Goal: Task Accomplishment & Management: Use online tool/utility

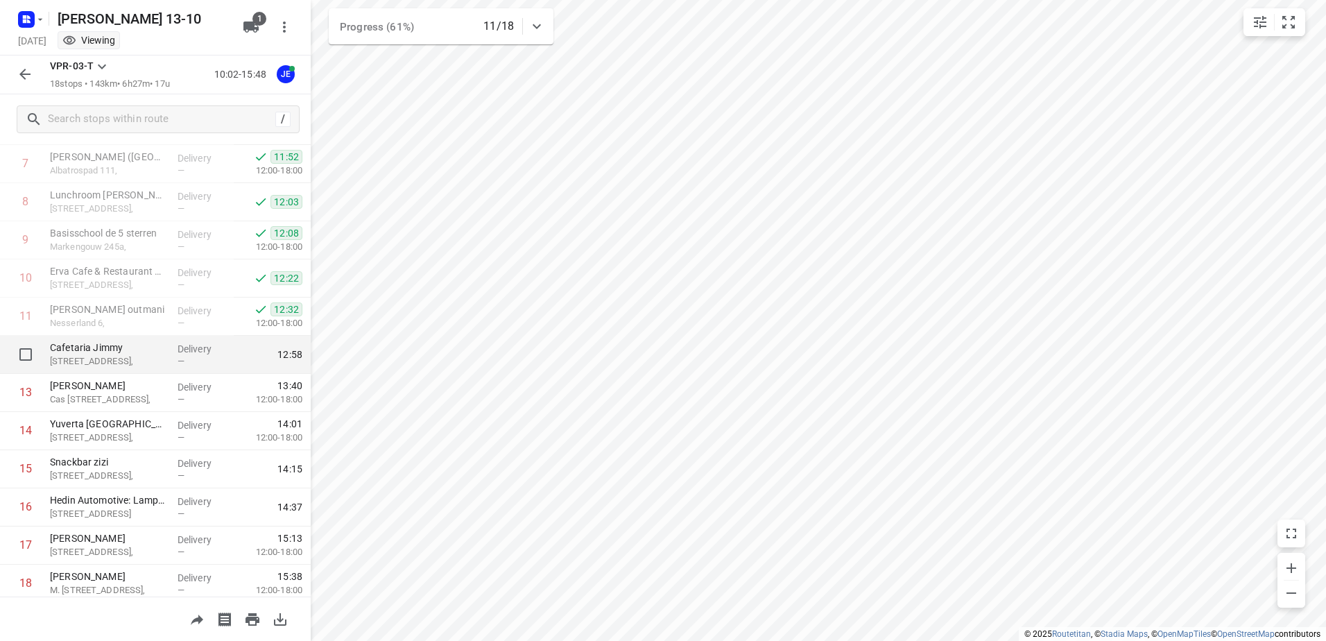
scroll to position [342, 0]
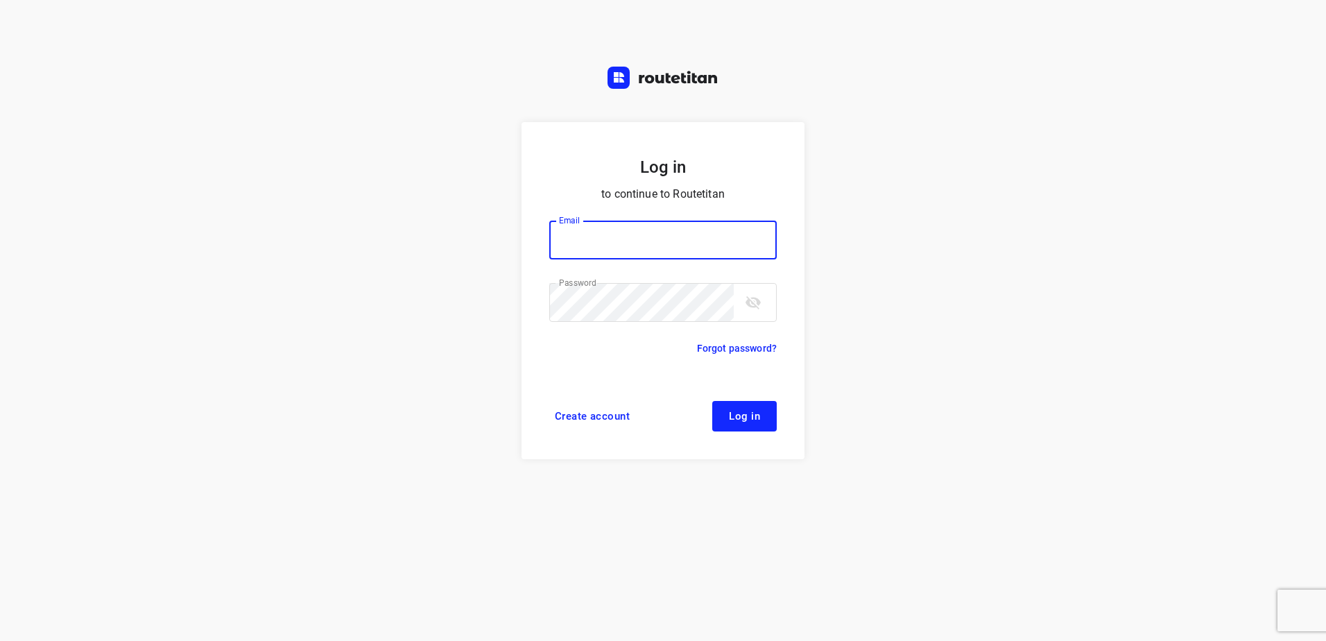
type input "[EMAIL_ADDRESS][DOMAIN_NAME]"
click at [765, 407] on button "Log in" at bounding box center [744, 416] width 65 height 31
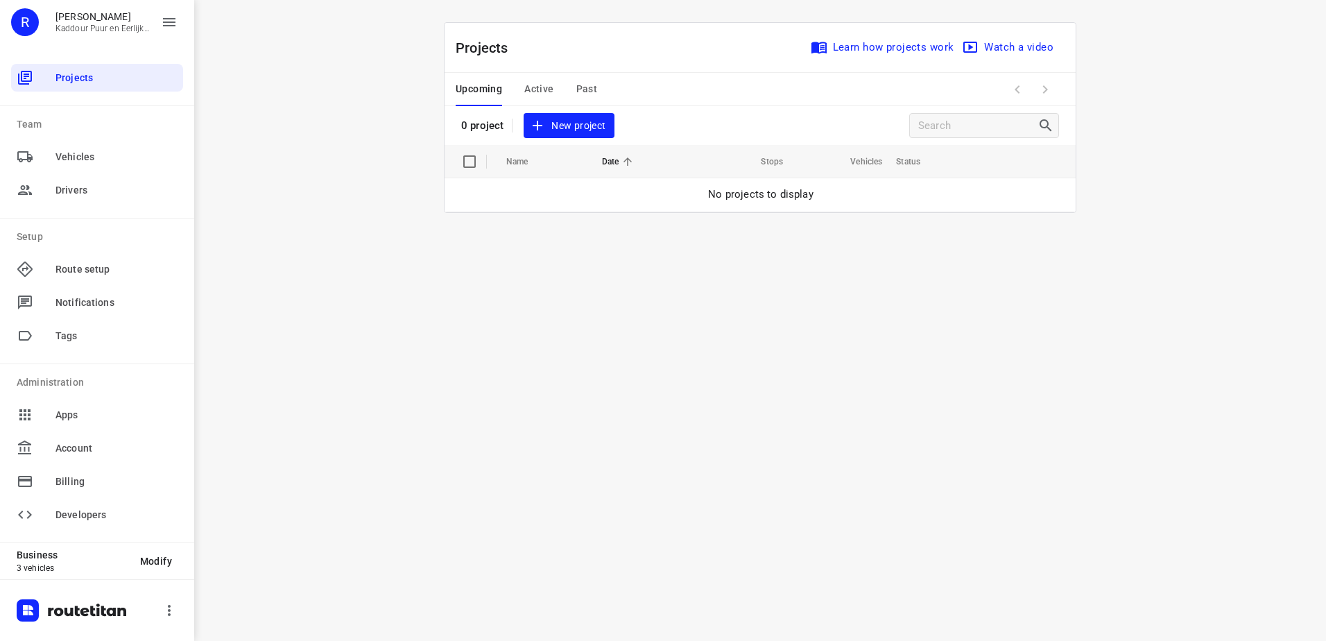
click at [533, 88] on span "Active" at bounding box center [538, 88] width 29 height 17
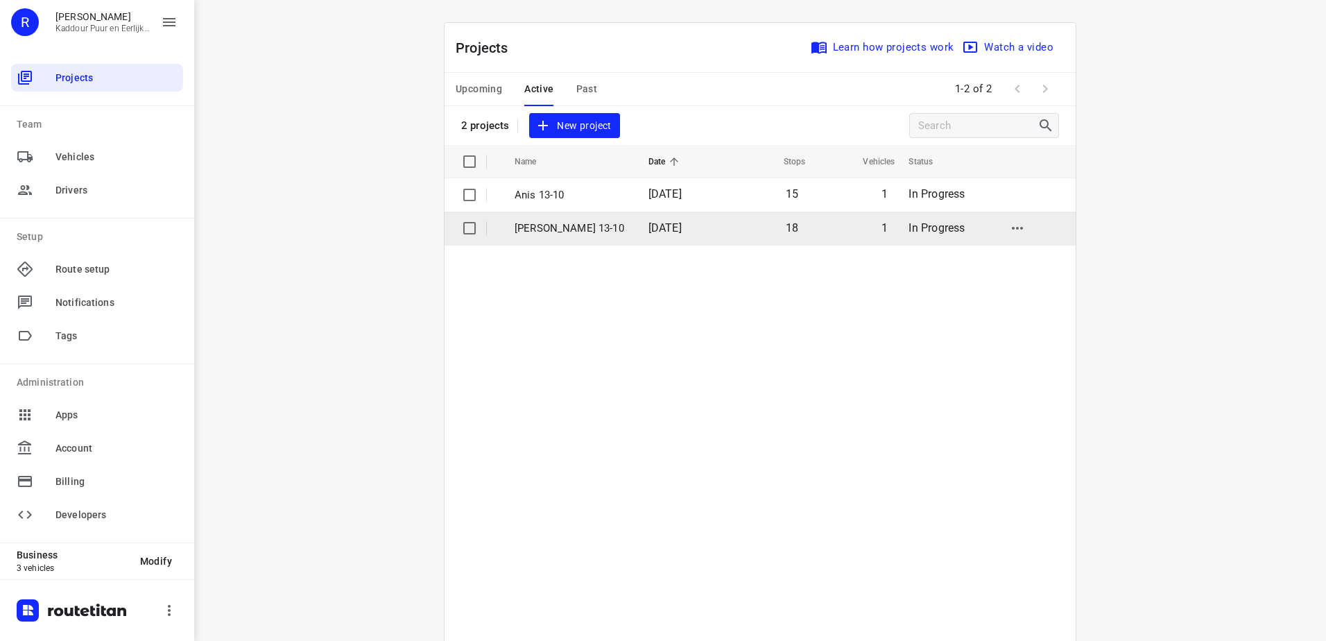
click at [544, 225] on p "Jeffrey 13-10" at bounding box center [571, 229] width 113 height 16
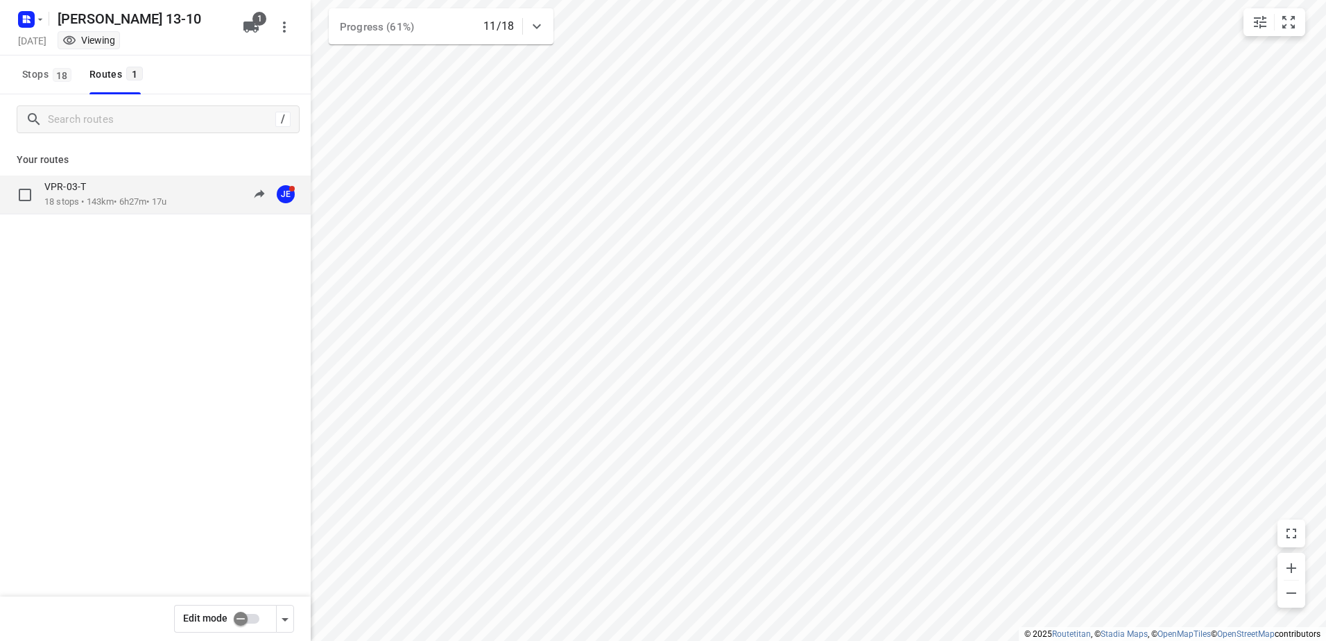
click at [95, 194] on div "VPR-03-T" at bounding box center [105, 187] width 122 height 15
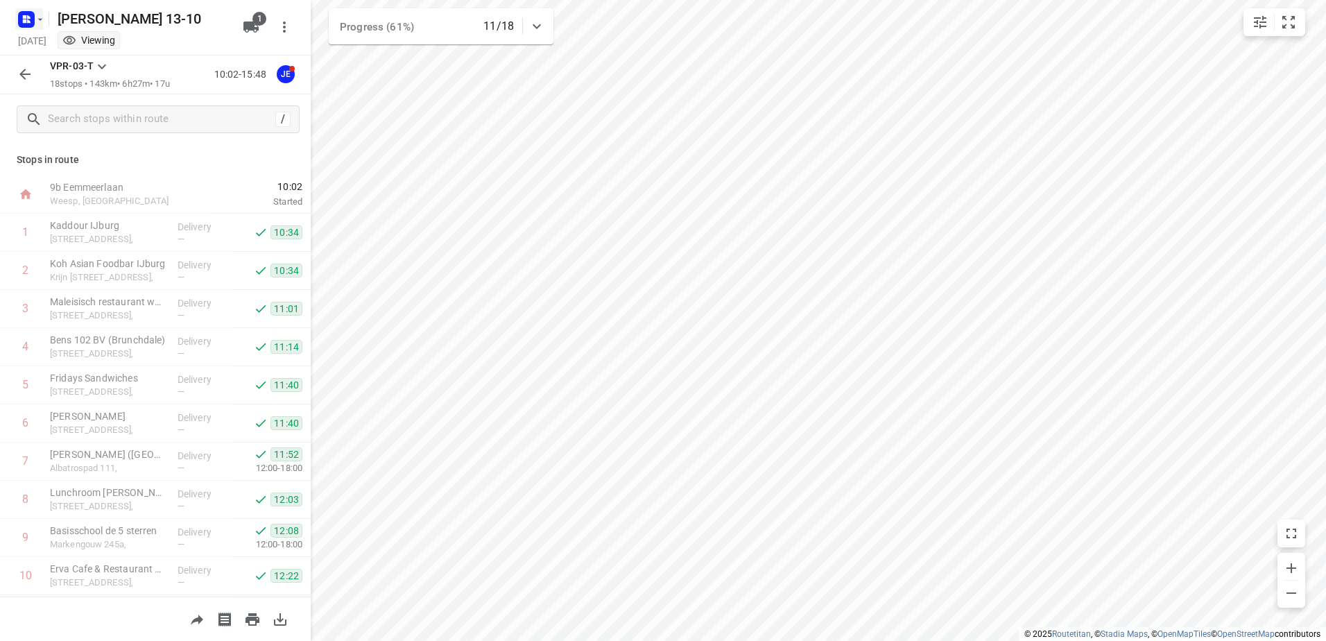
click at [44, 19] on icon "button" at bounding box center [40, 19] width 11 height 11
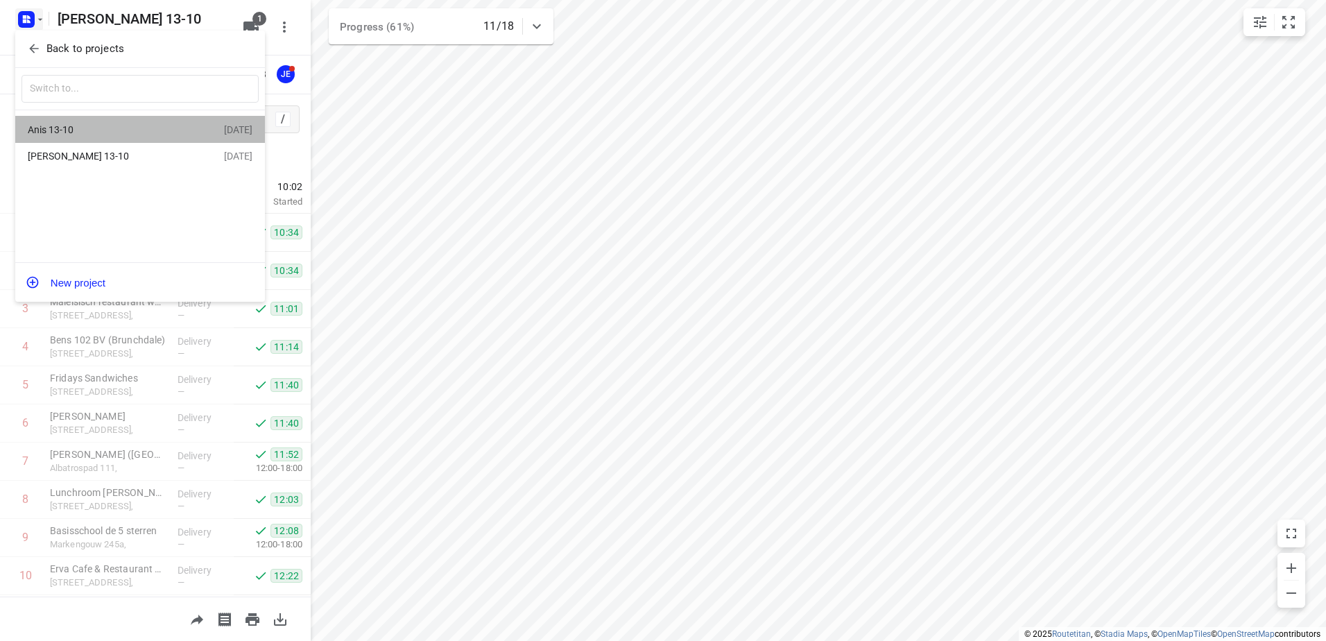
click at [70, 120] on div "Anis 13-10 13 Oct 2025" at bounding box center [140, 129] width 250 height 27
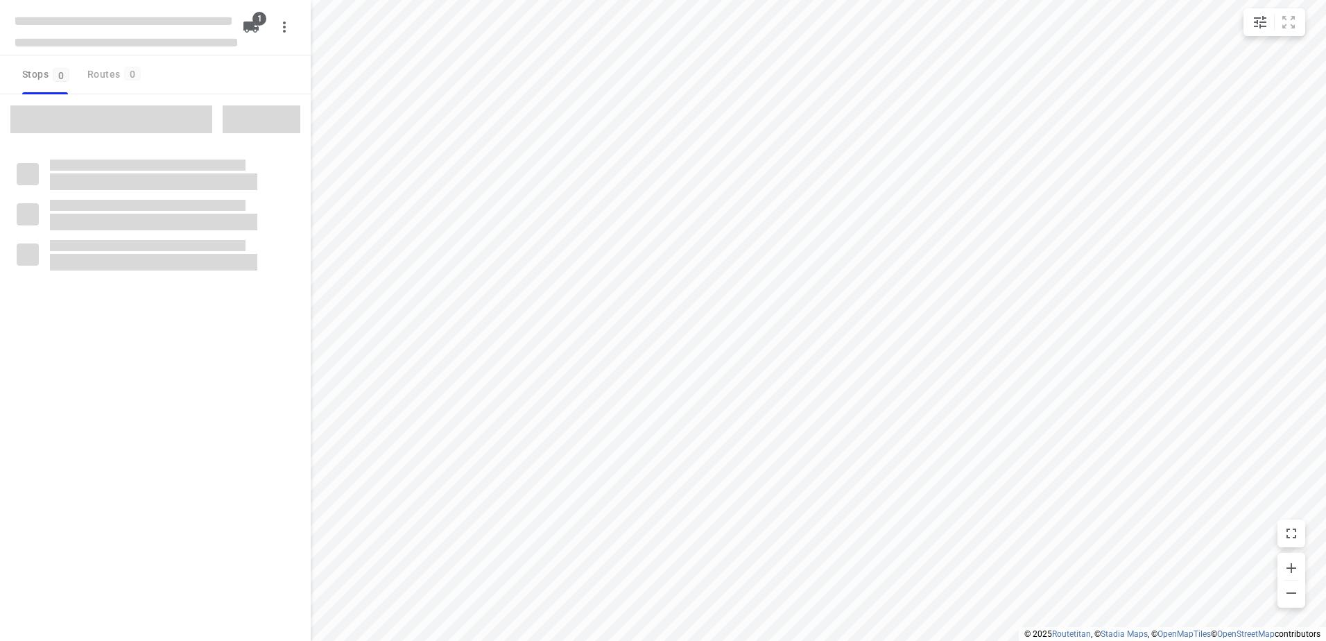
type input "distance"
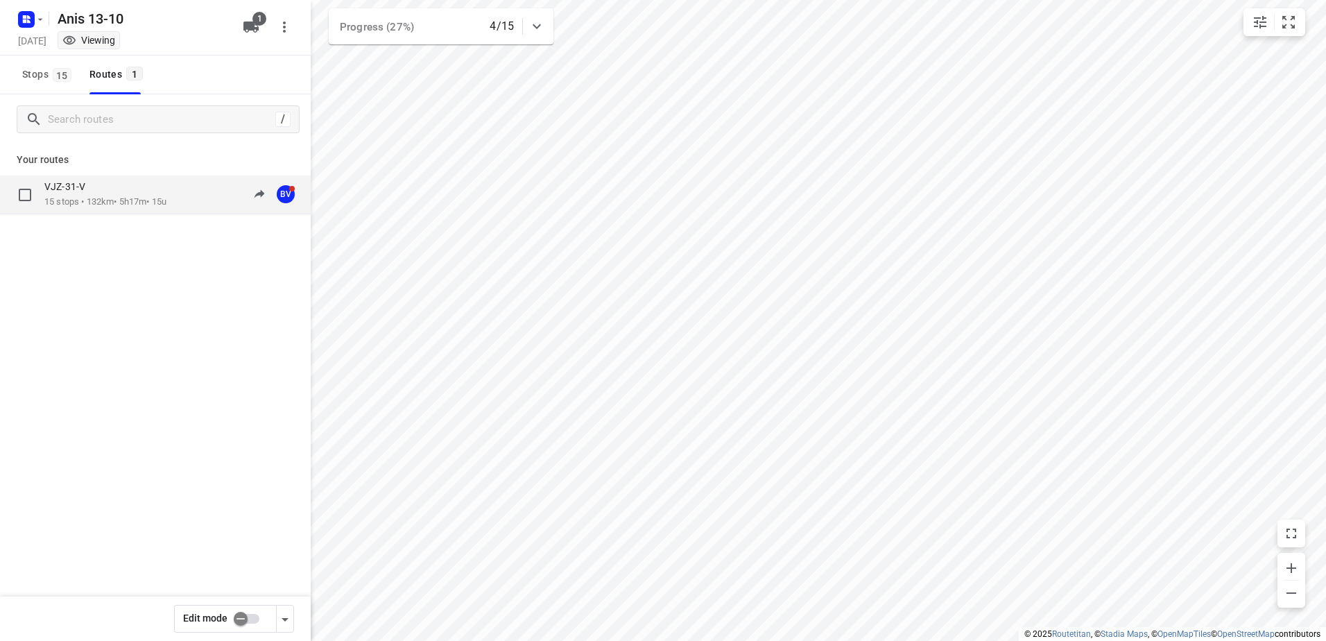
click at [77, 195] on div "VJZ-31-V" at bounding box center [105, 187] width 122 height 15
